Goal: Information Seeking & Learning: Learn about a topic

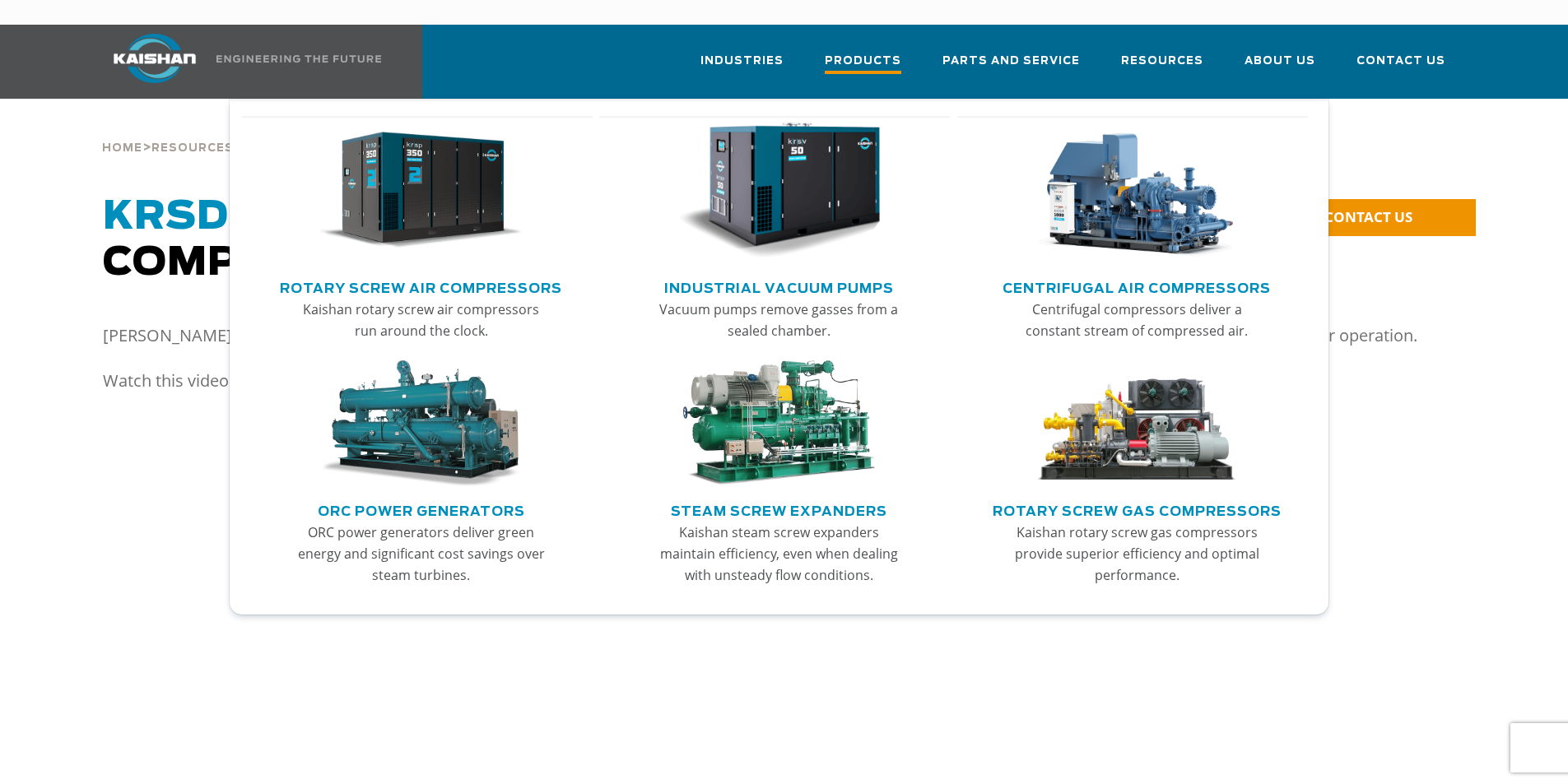
click at [853, 51] on span "Products" at bounding box center [863, 62] width 76 height 22
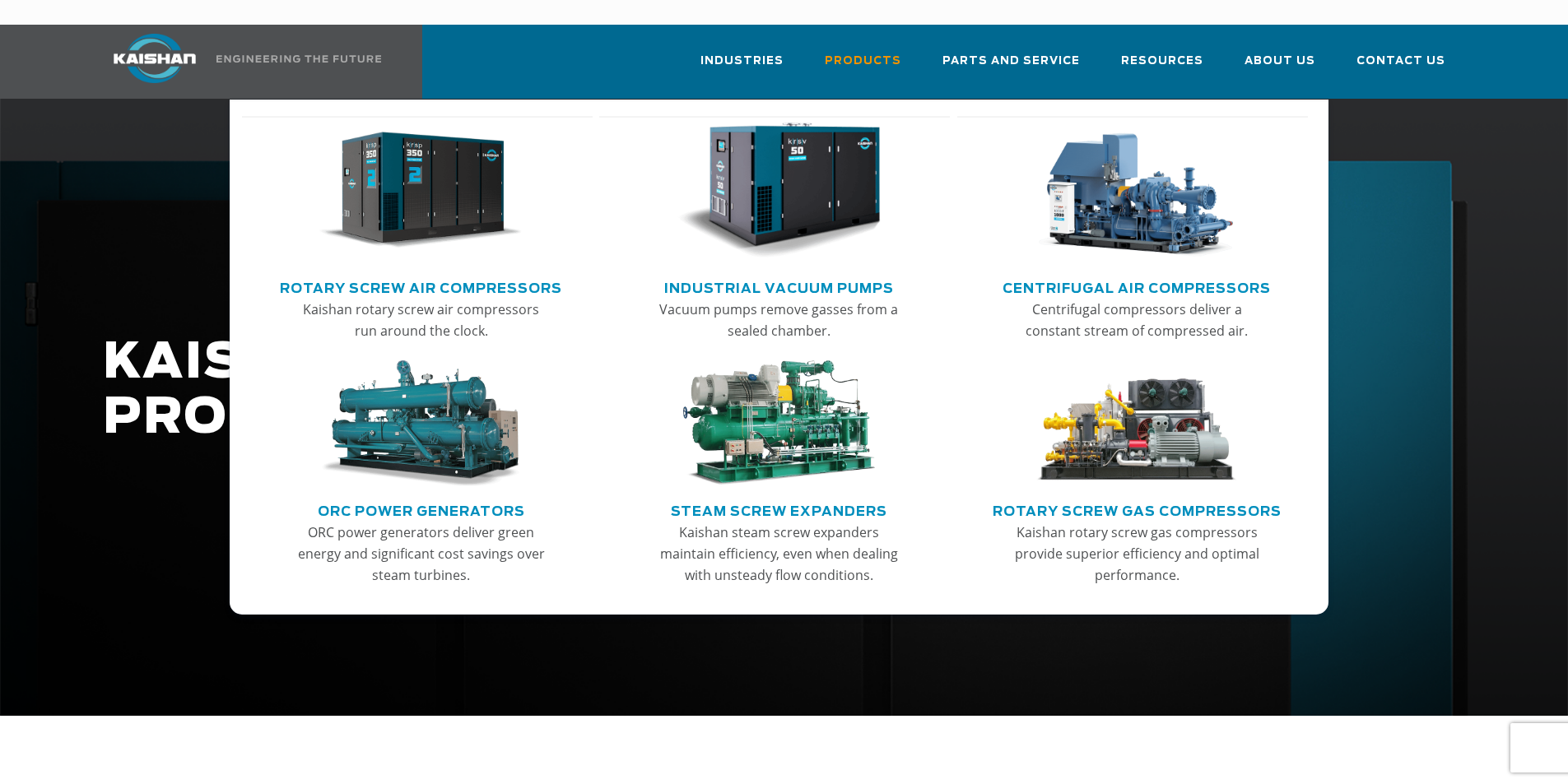
click at [416, 274] on link "Rotary Screw Air Compressors" at bounding box center [421, 286] width 282 height 25
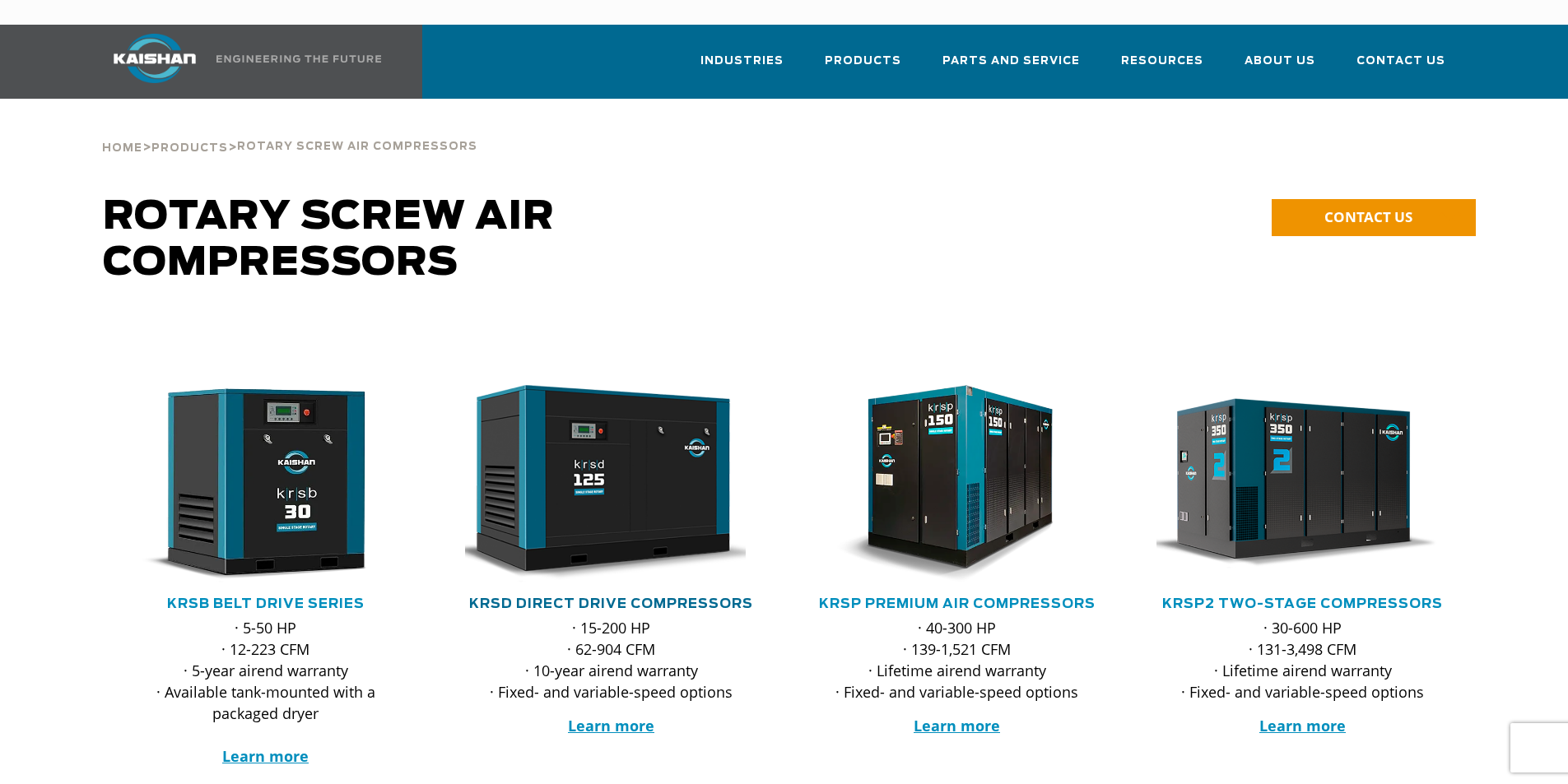
click at [624, 598] on link "KRSD Direct Drive Compressors" at bounding box center [611, 604] width 284 height 13
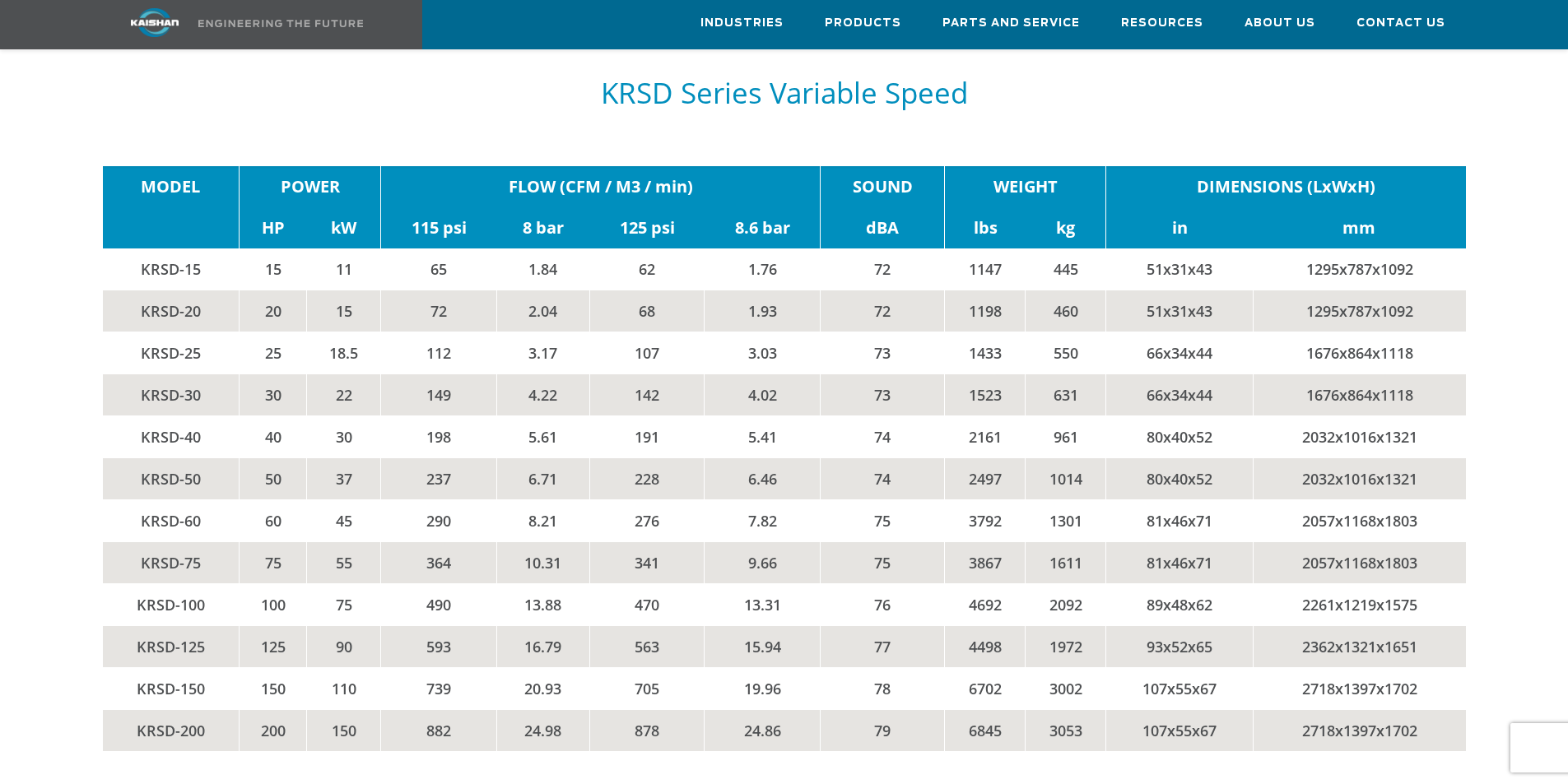
scroll to position [3516, 0]
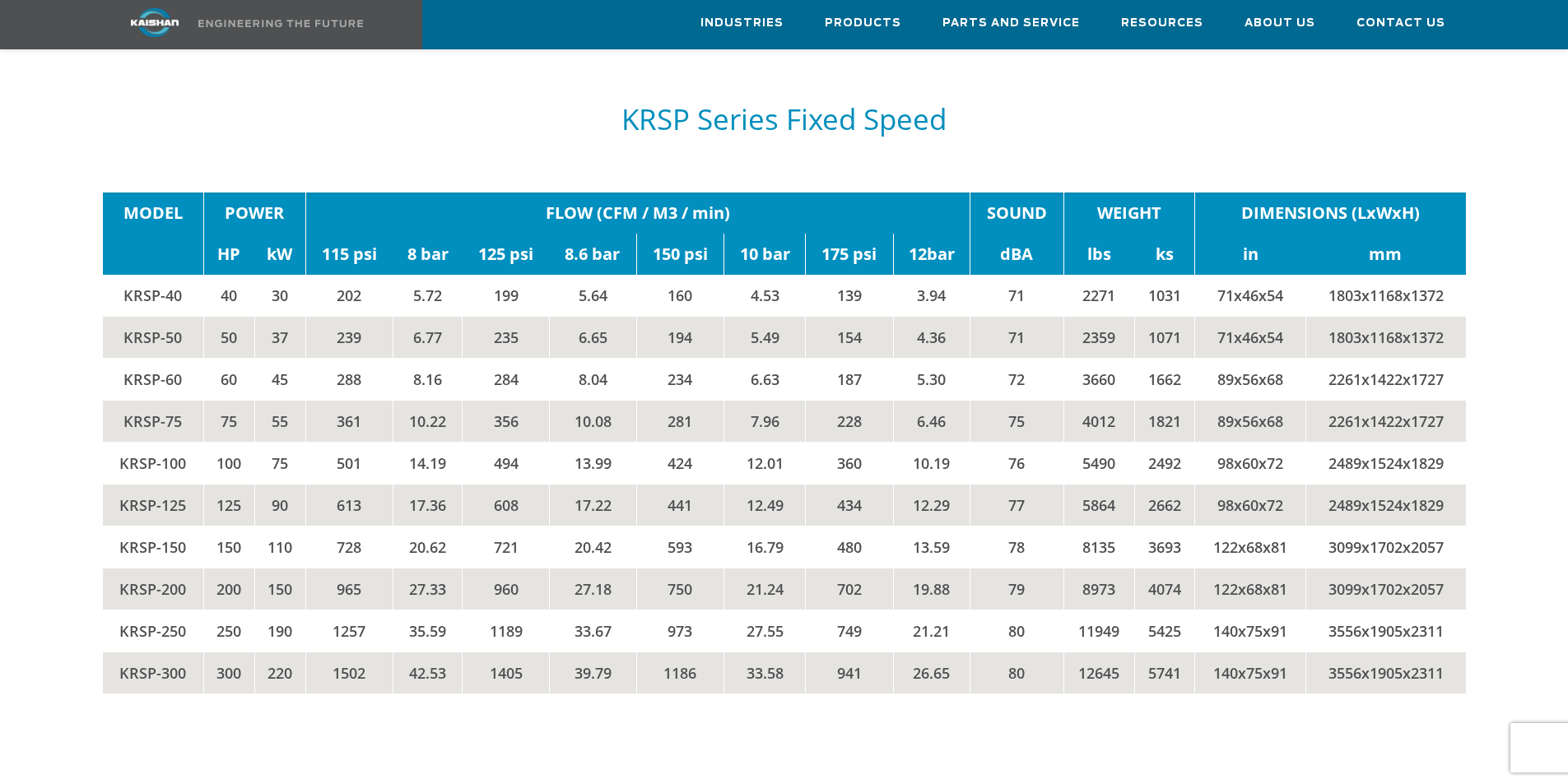
scroll to position [2837, 0]
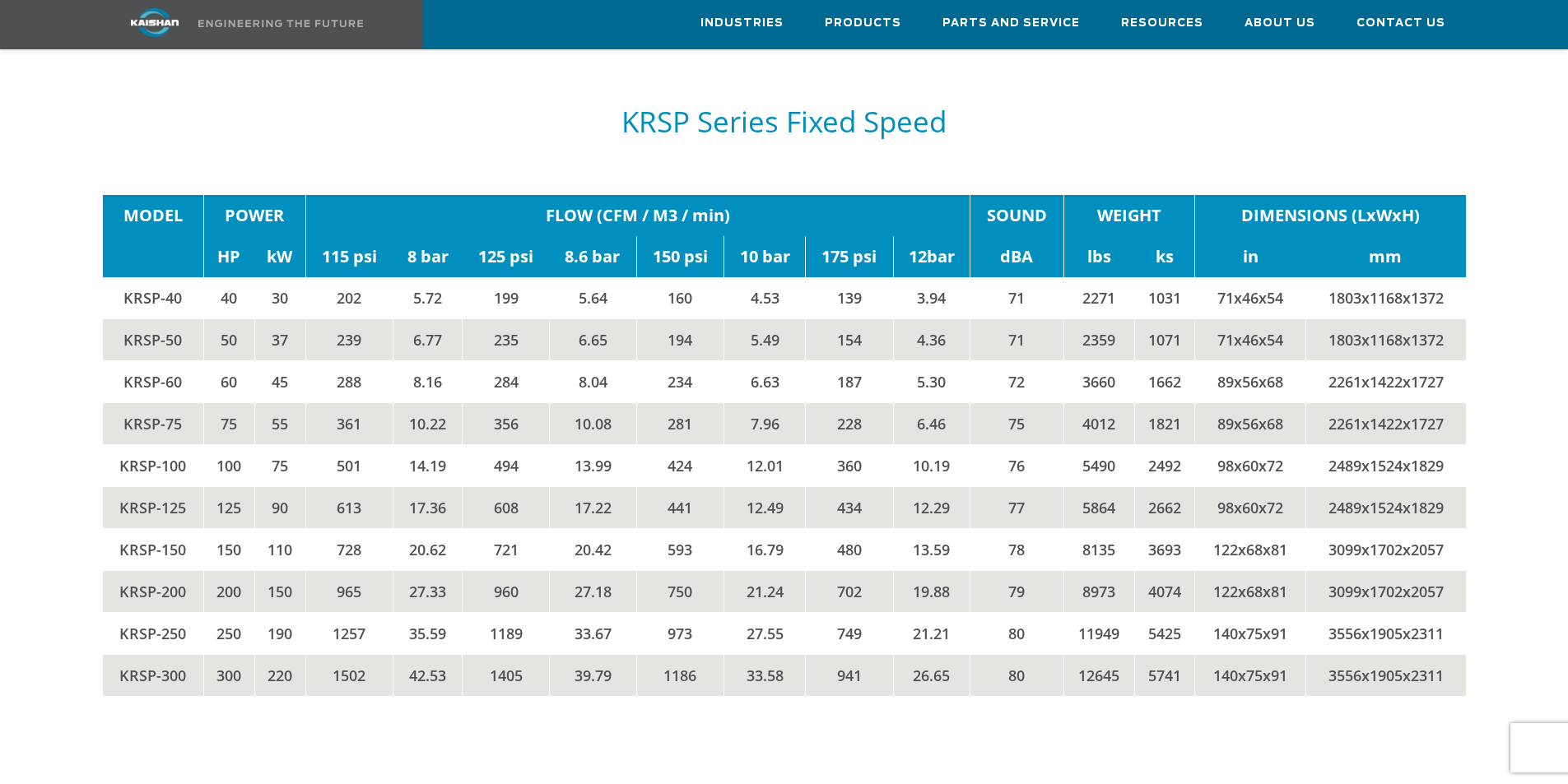
click at [1262, 106] on h5 "KRSP Series Fixed Speed" at bounding box center [784, 122] width 1363 height 31
click at [1256, 126] on div "KRSP Series Fixed Speed" at bounding box center [784, 122] width 1363 height 114
click at [1260, 106] on h5 "KRSP Series Fixed Speed" at bounding box center [784, 122] width 1363 height 31
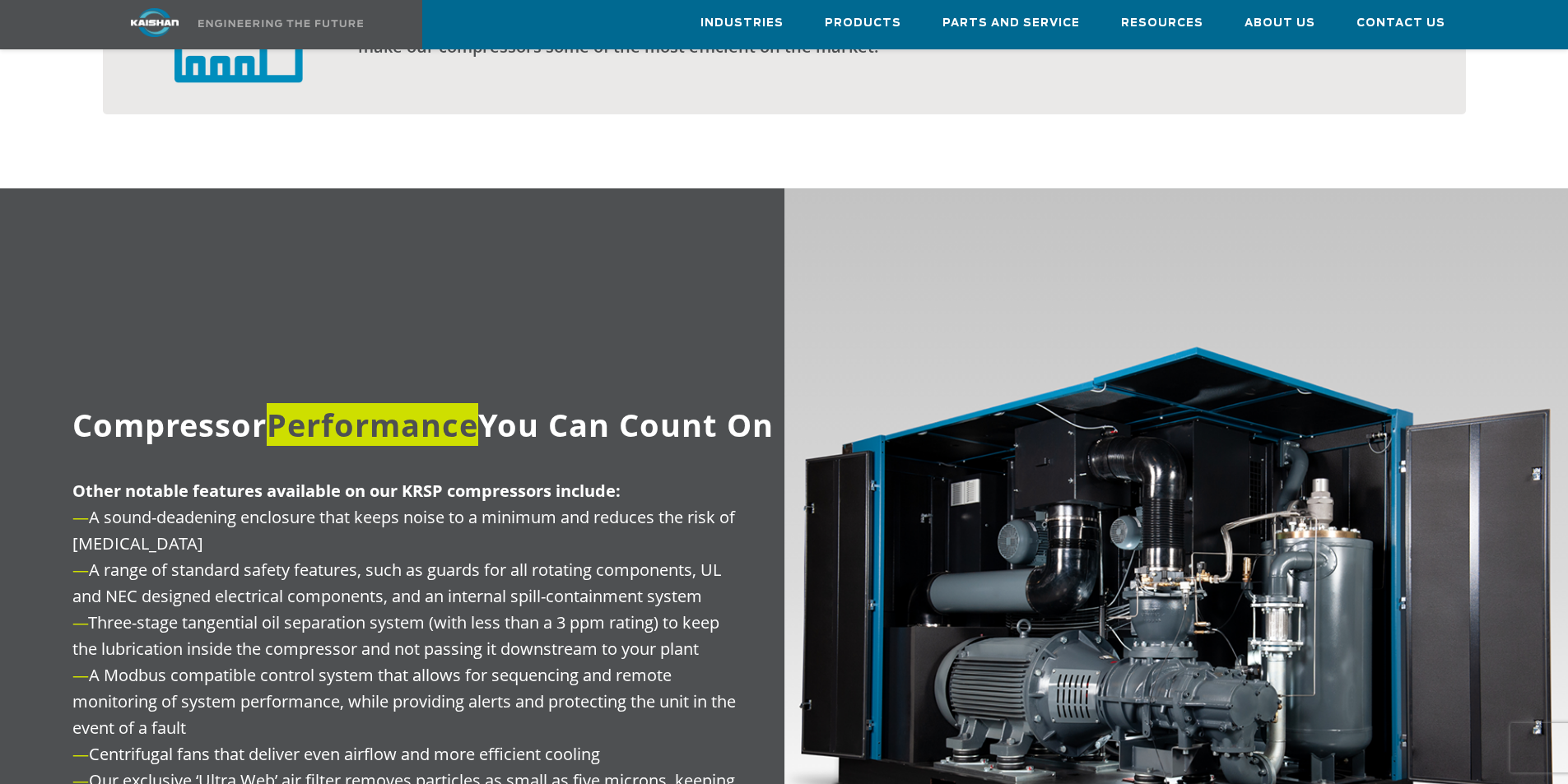
scroll to position [1739, 0]
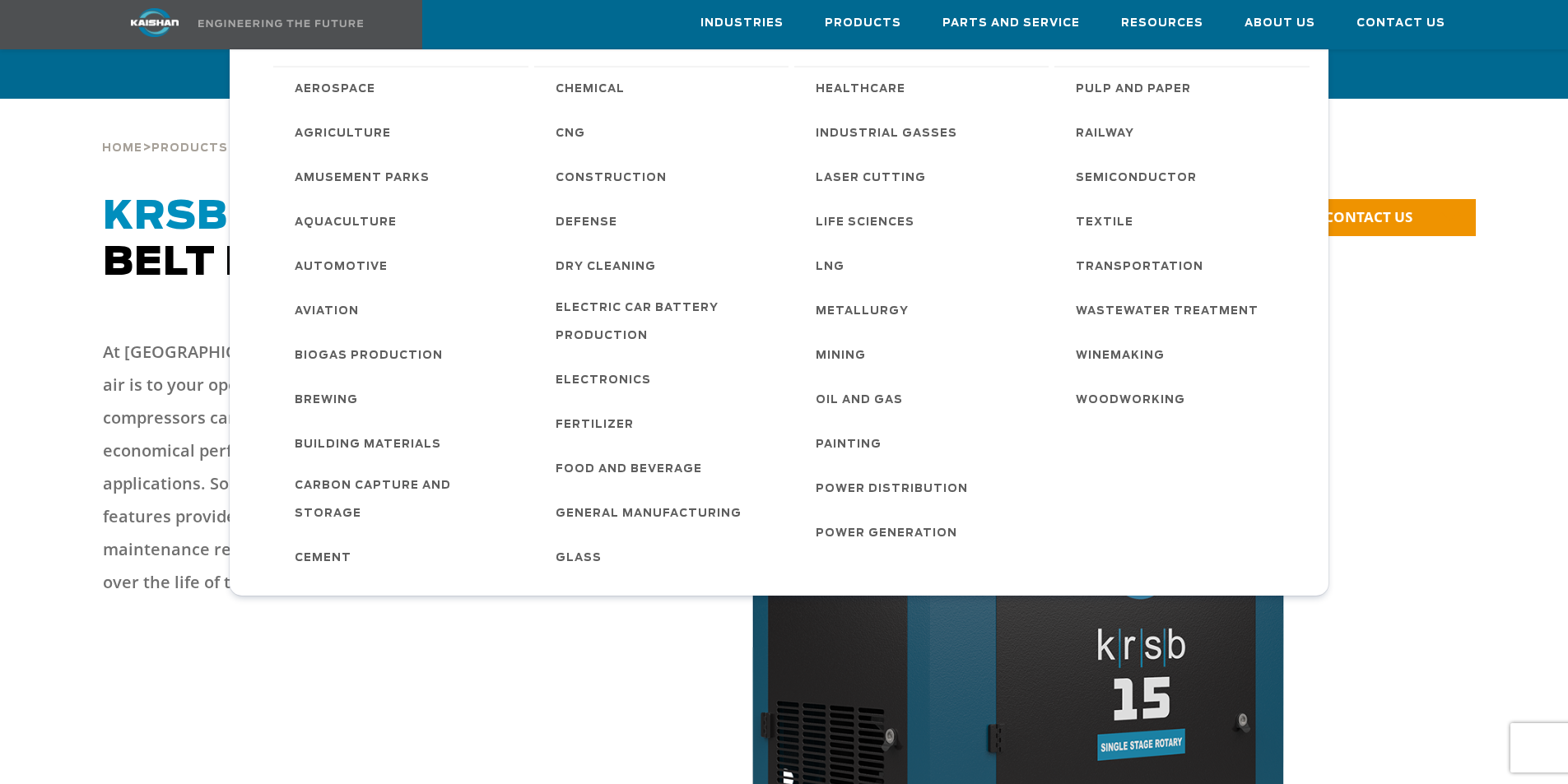
scroll to position [2807, 0]
